Goal: Information Seeking & Learning: Learn about a topic

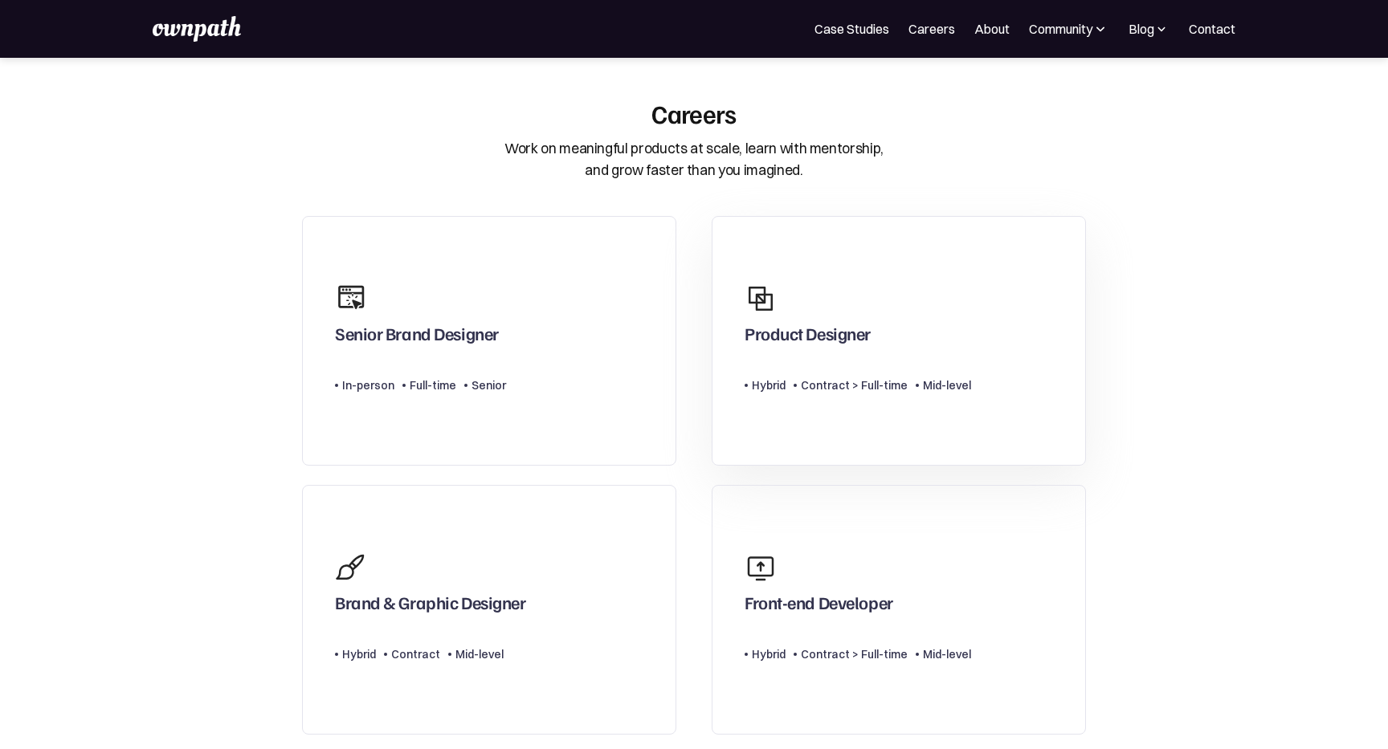
click at [870, 385] on div "Contract > Full-time" at bounding box center [854, 385] width 107 height 19
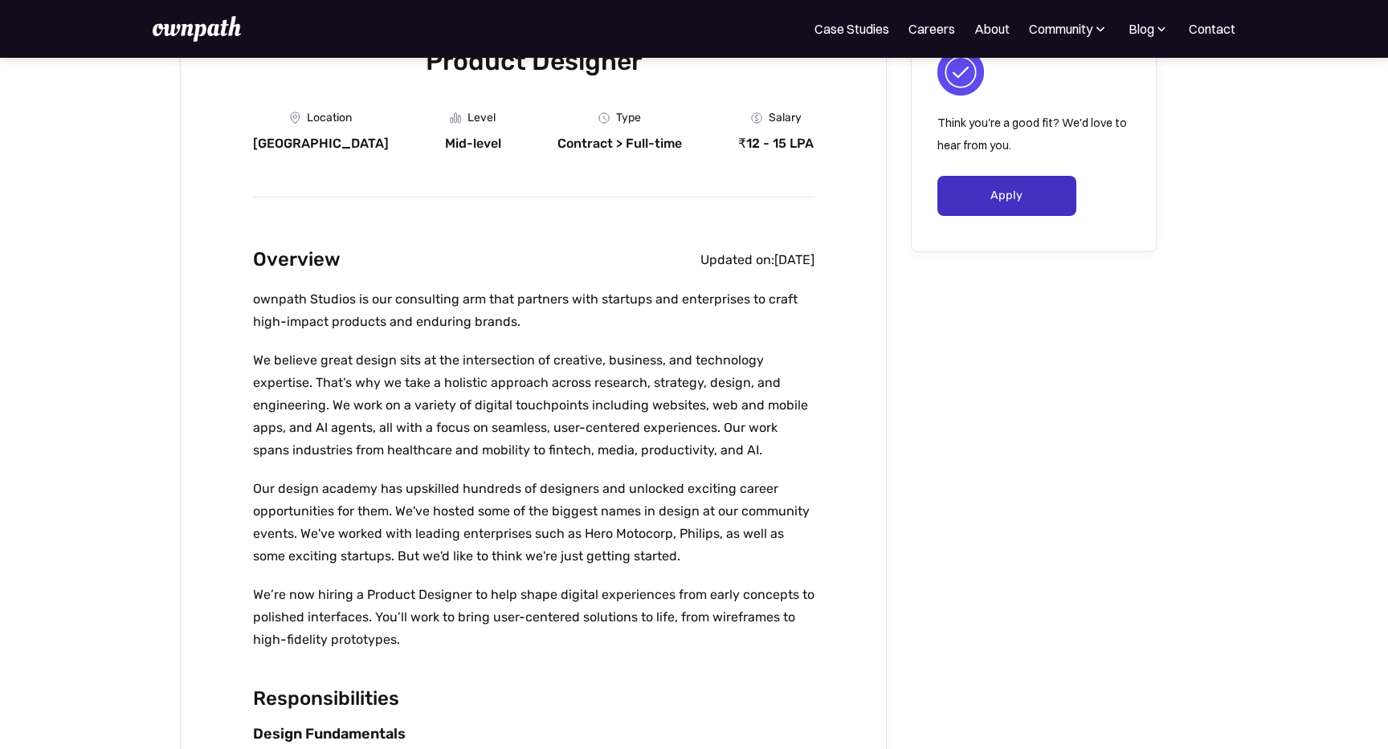
scroll to position [156, 0]
